Goal: Navigation & Orientation: Find specific page/section

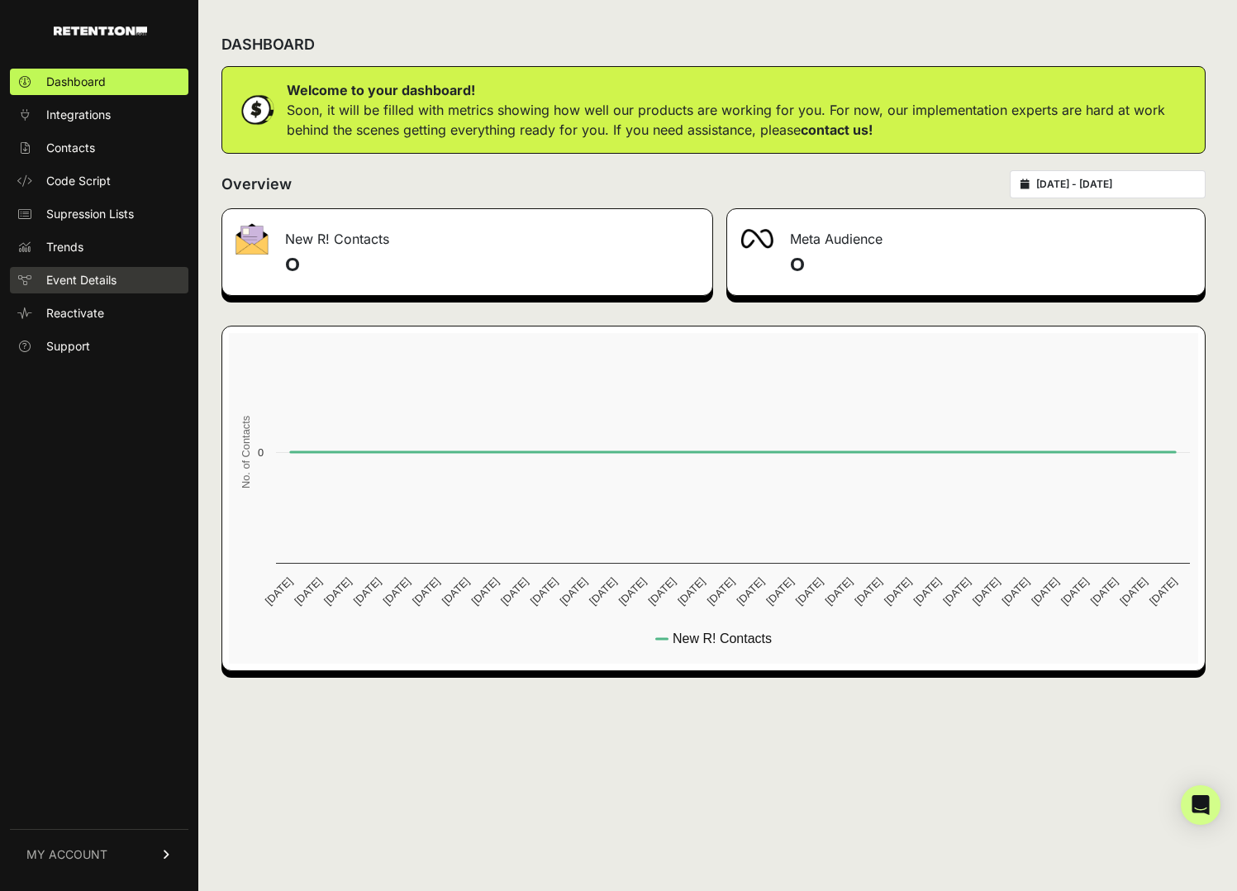
click at [101, 278] on span "Event Details" at bounding box center [81, 280] width 70 height 17
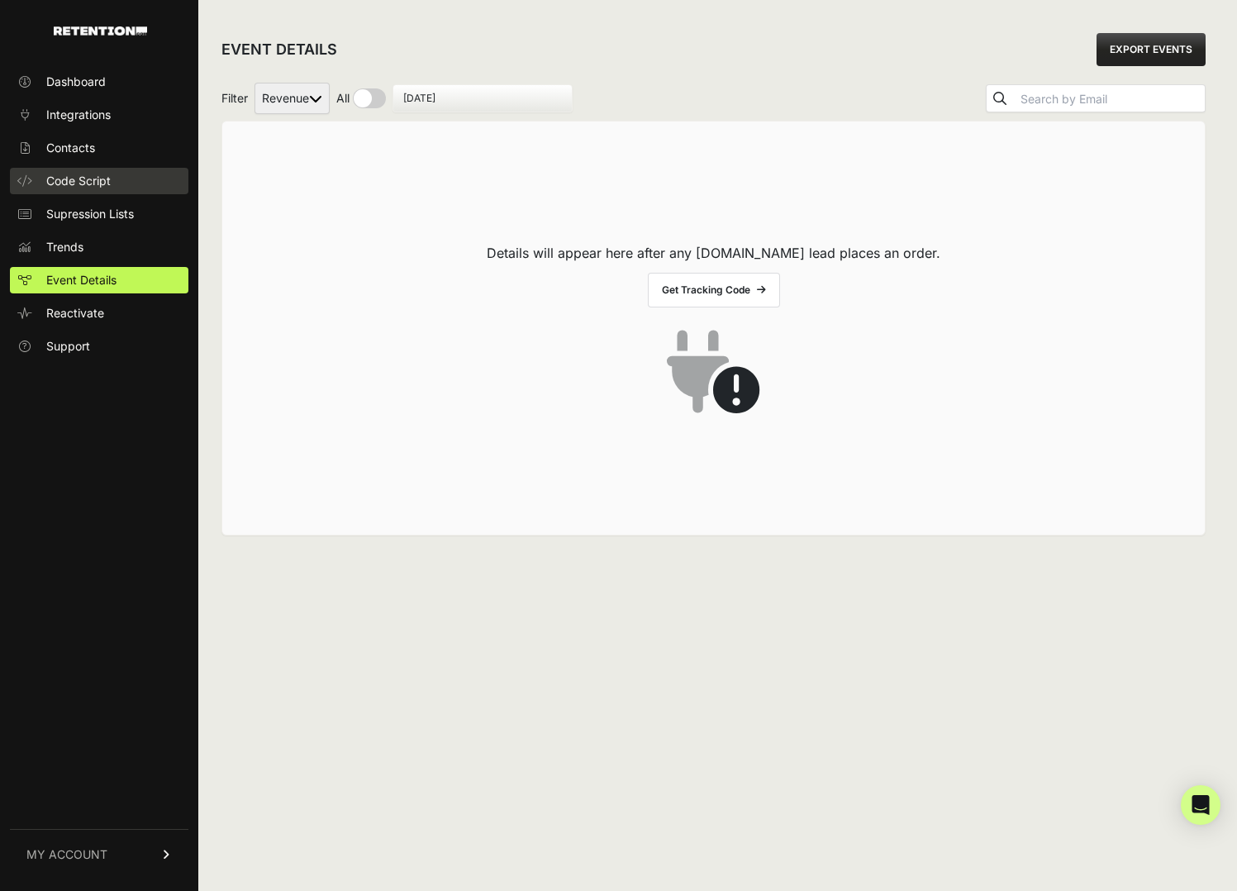
click at [91, 178] on span "Code Script" at bounding box center [78, 181] width 64 height 17
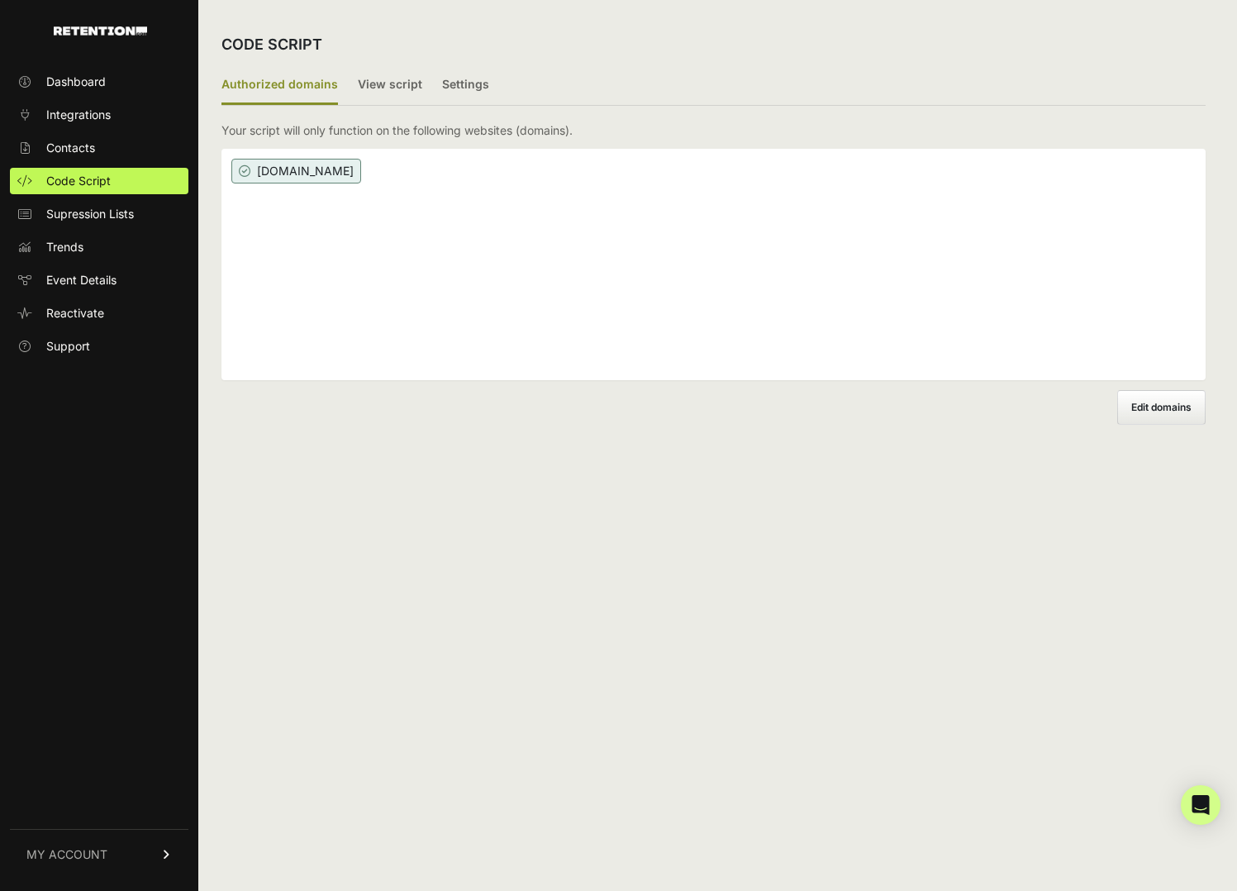
click at [81, 143] on span "Contacts" at bounding box center [70, 148] width 49 height 17
